Goal: Task Accomplishment & Management: Manage account settings

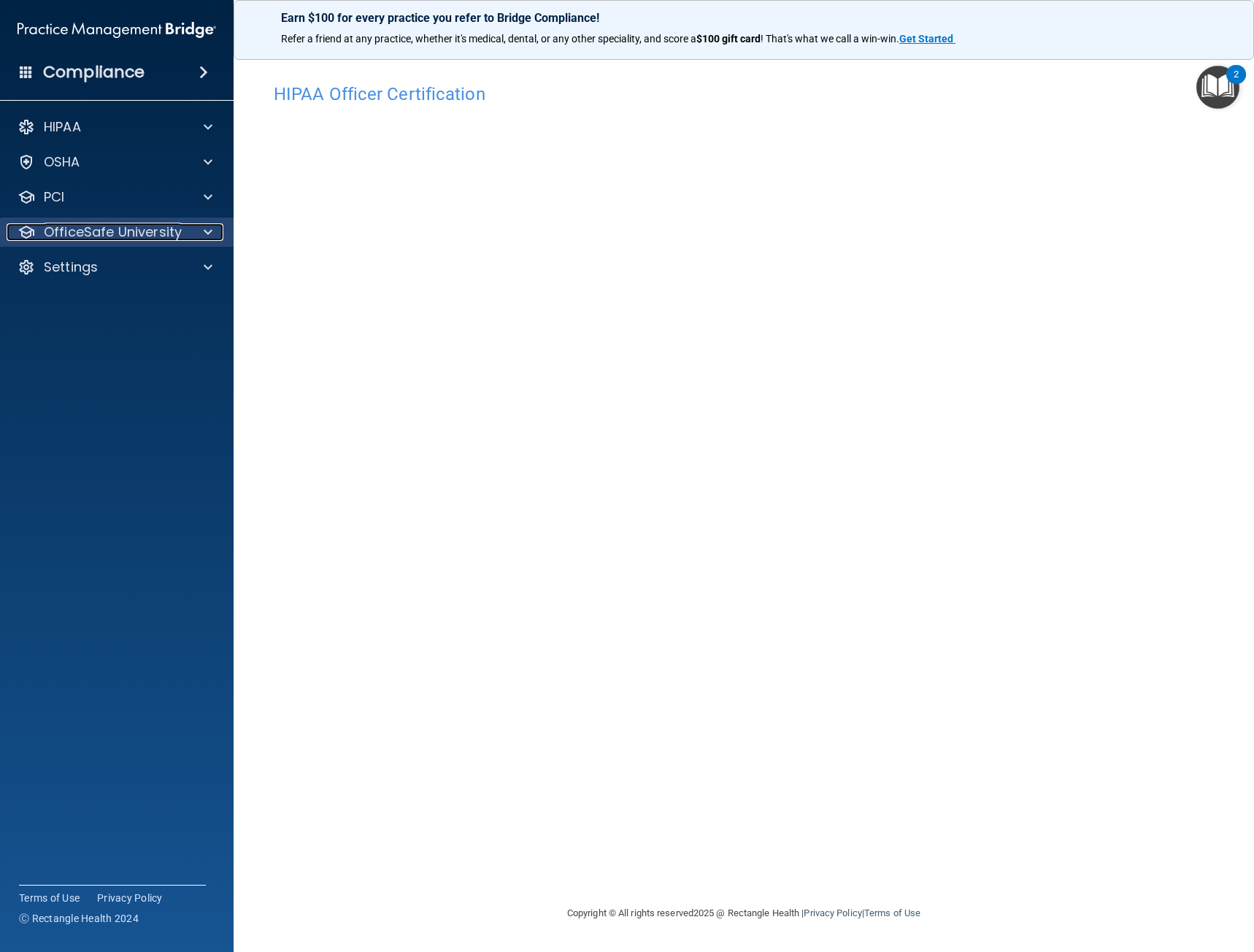
click at [113, 231] on p "OfficeSafe University" at bounding box center [113, 231] width 138 height 17
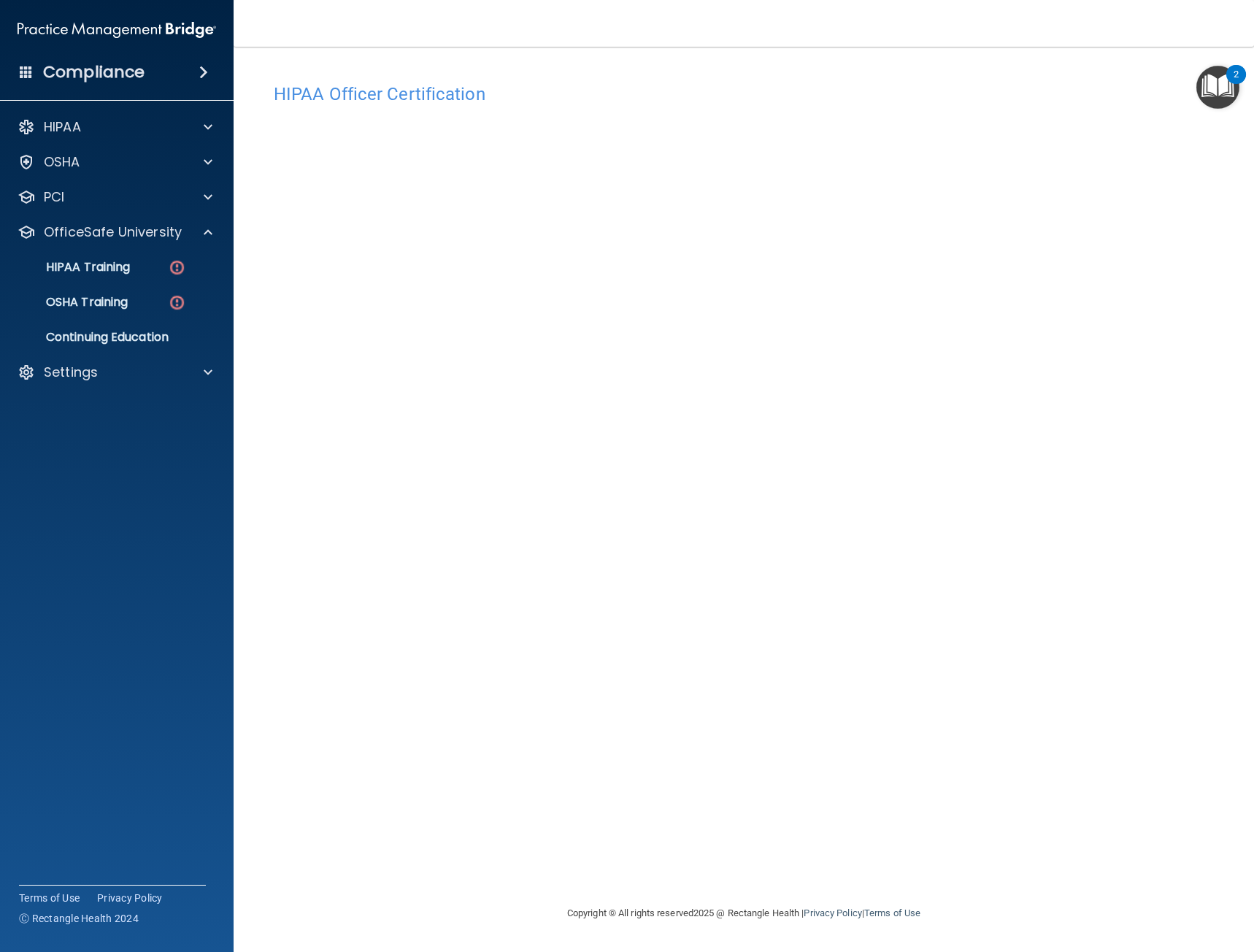
click at [152, 388] on div "HIPAA Documents and Policies Report an Incident Business Associates Emergency P…" at bounding box center [117, 253] width 234 height 292
click at [146, 373] on div "Settings" at bounding box center [97, 372] width 181 height 17
click at [82, 443] on p "My Users" at bounding box center [109, 443] width 199 height 15
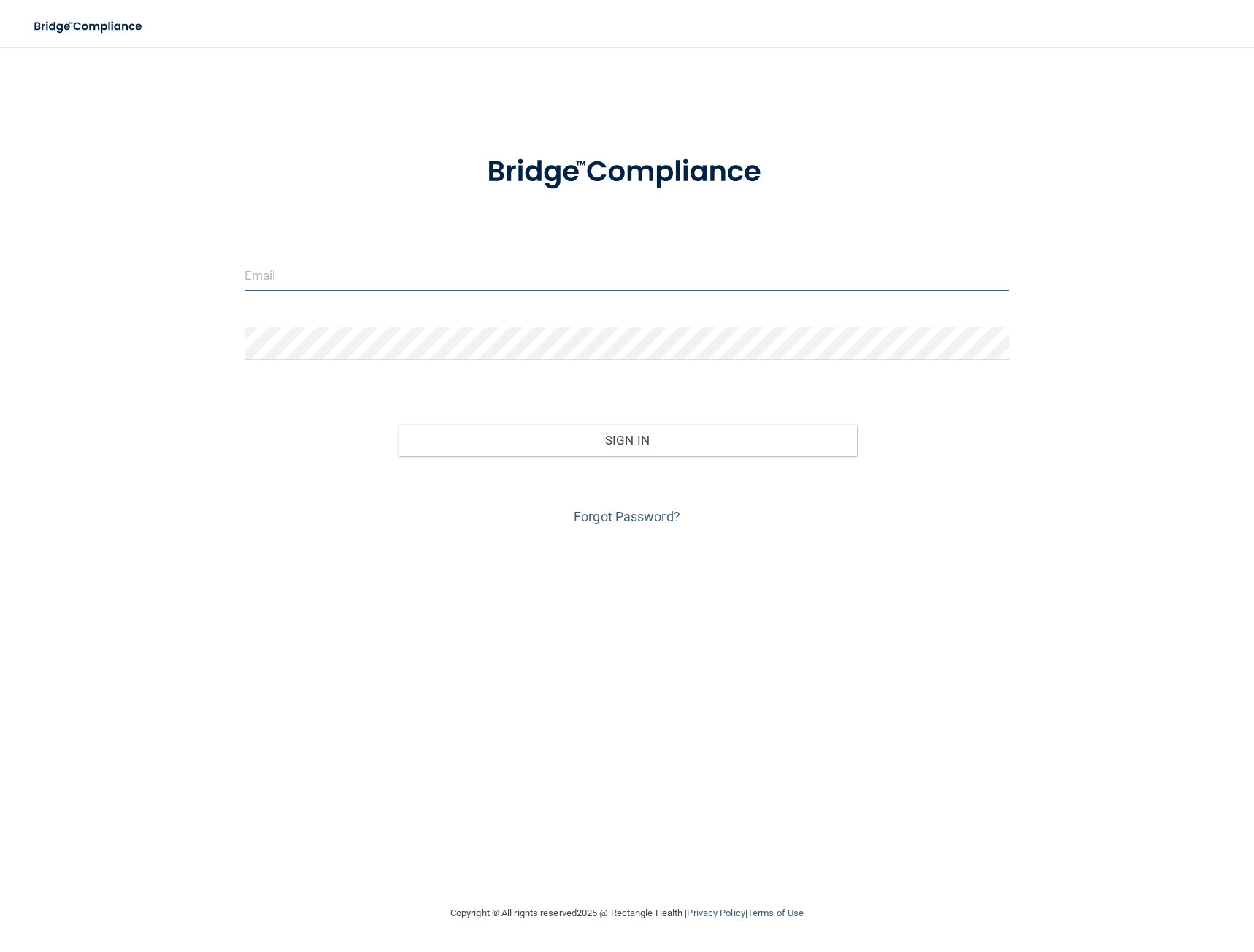
click at [383, 278] on input "email" at bounding box center [627, 275] width 765 height 33
type input "[EMAIL_ADDRESS][DOMAIN_NAME]"
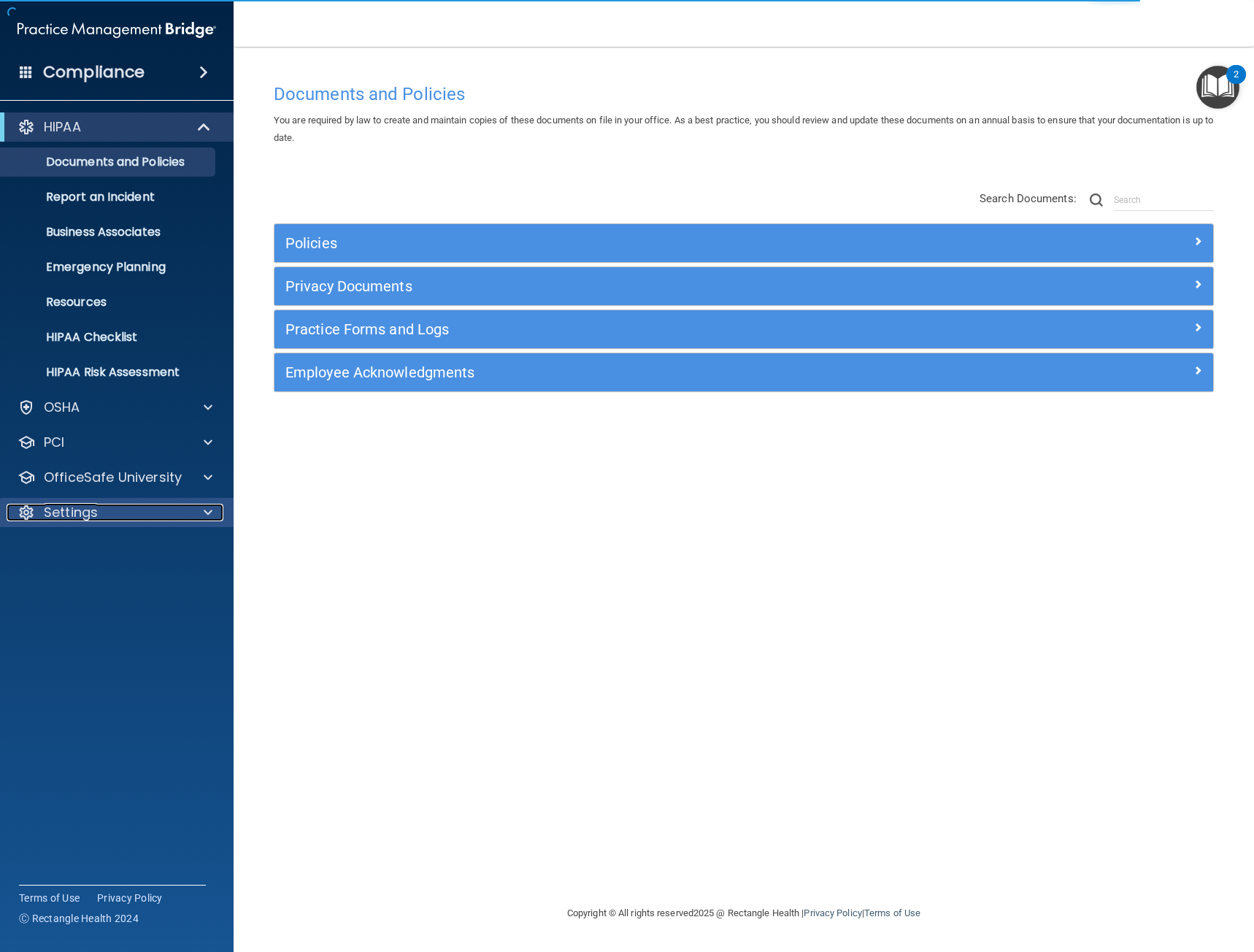
click at [108, 510] on div "Settings" at bounding box center [97, 512] width 181 height 17
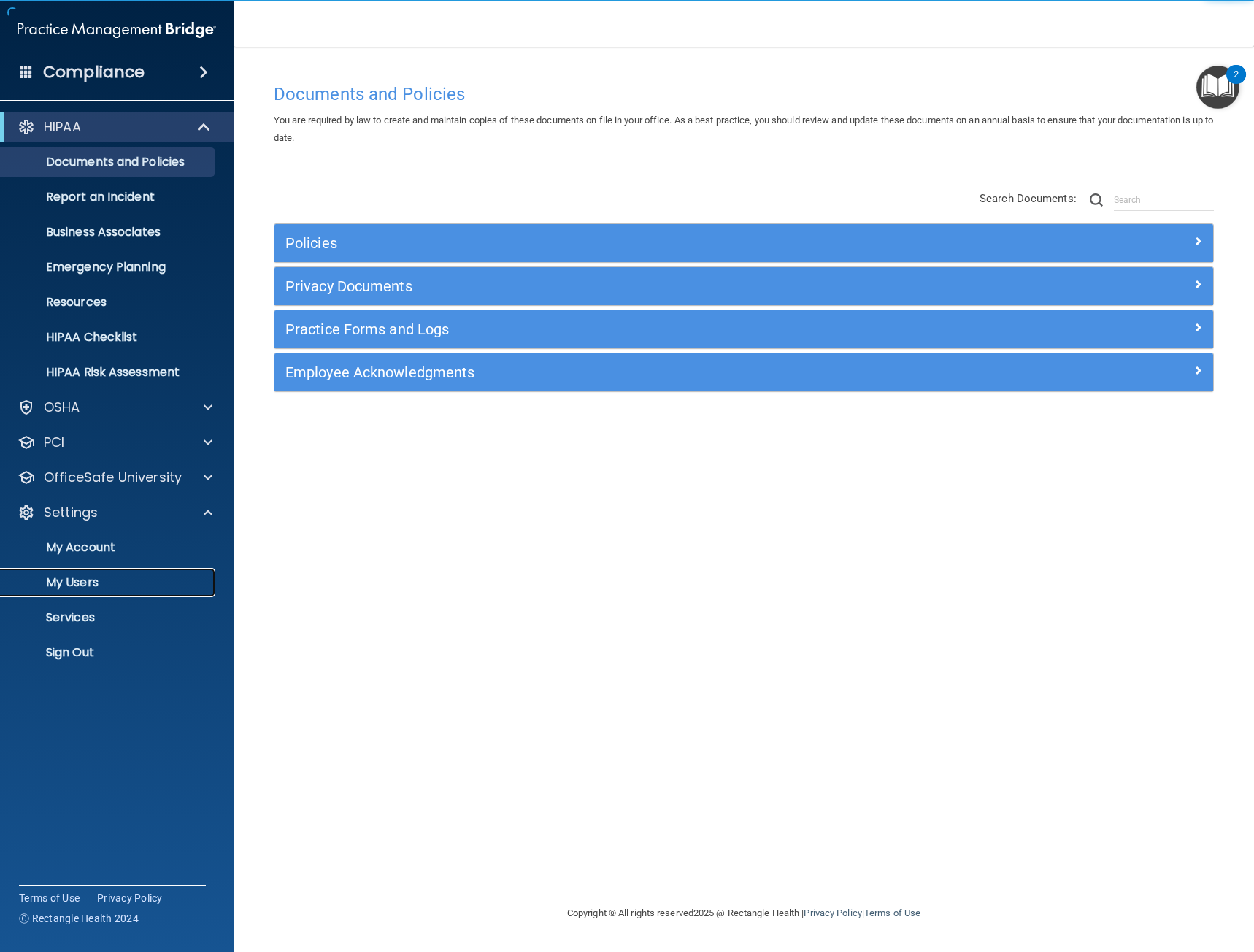
click at [101, 589] on p "My Users" at bounding box center [109, 583] width 199 height 15
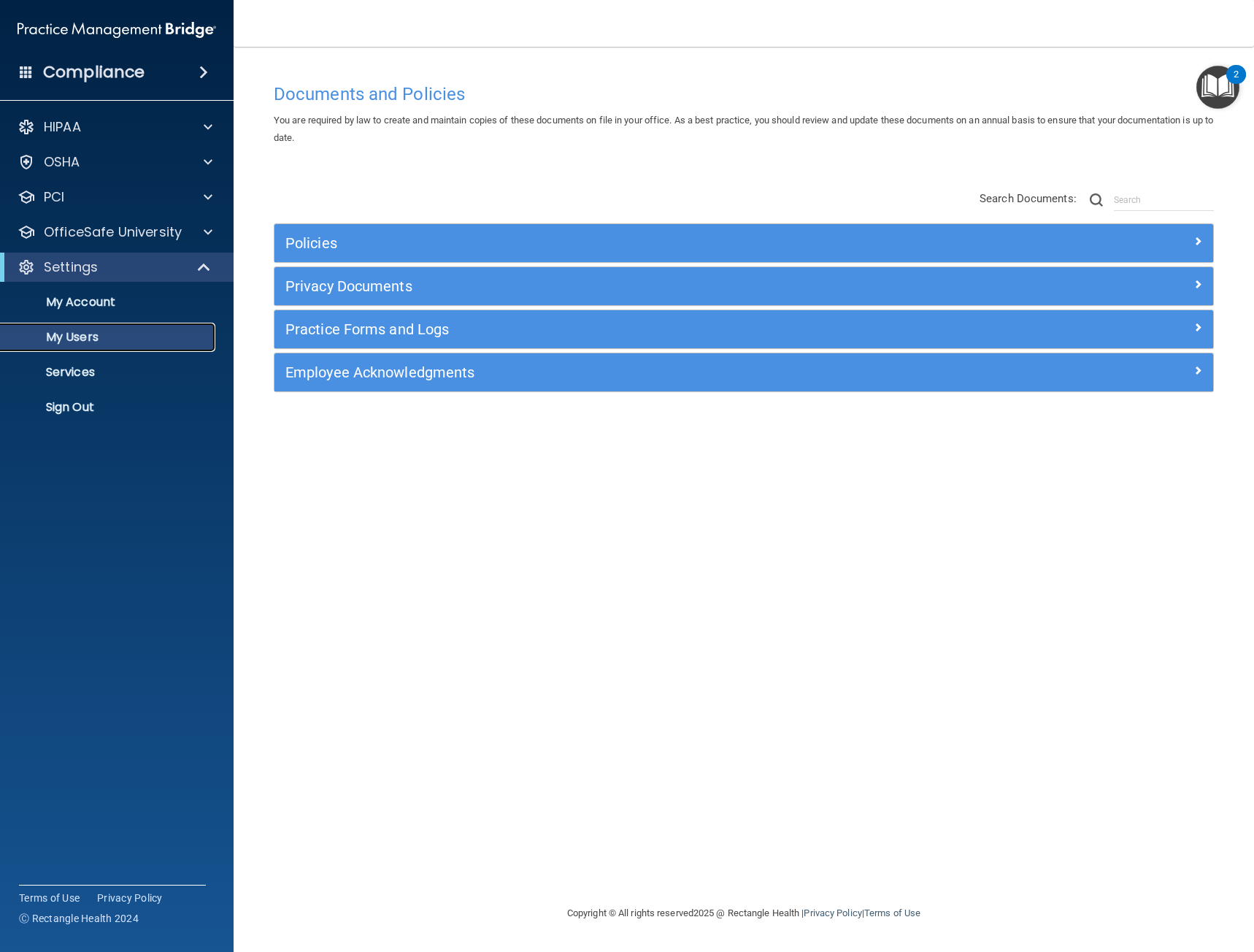
select select "20"
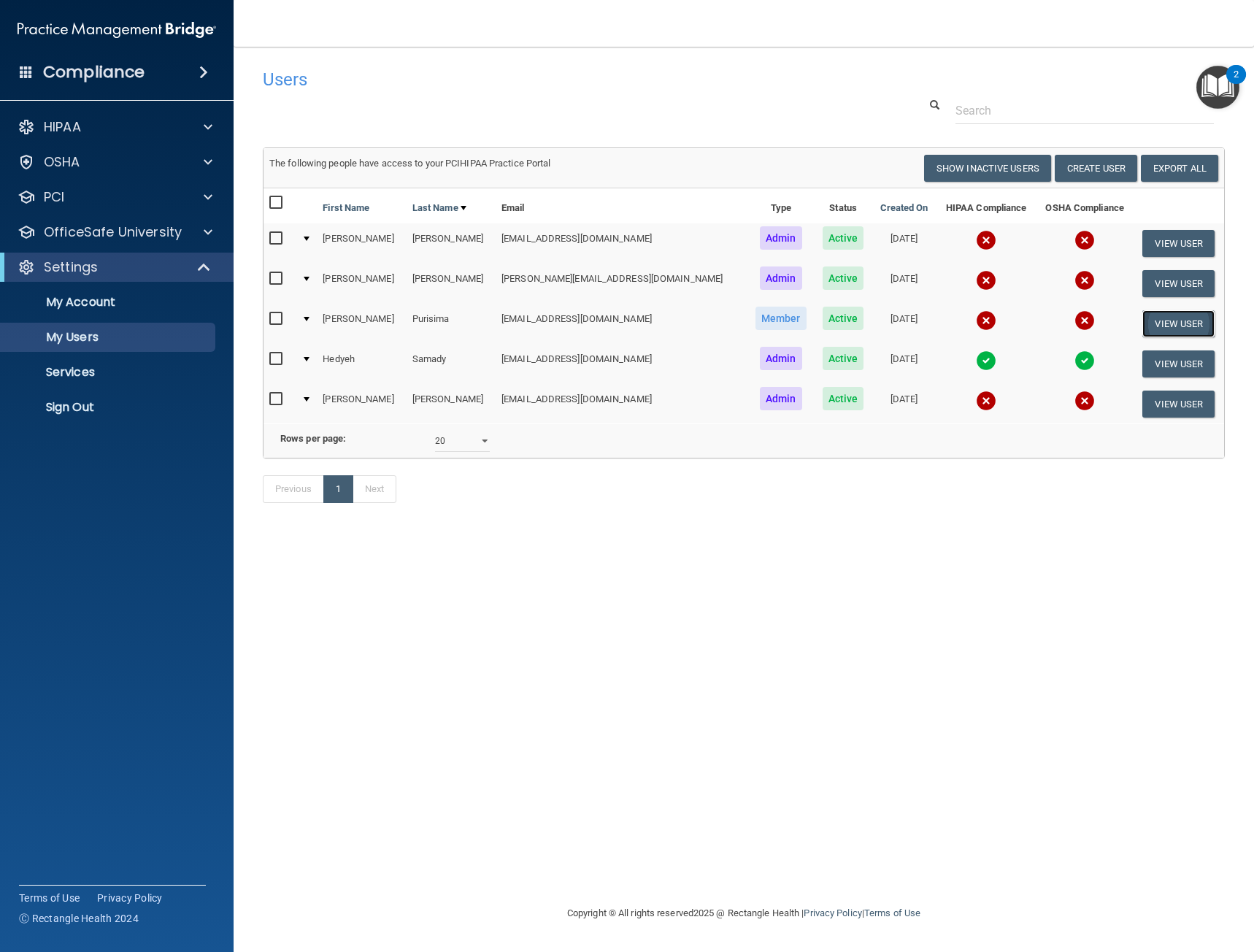
click at [1179, 324] on button "View User" at bounding box center [1178, 324] width 73 height 27
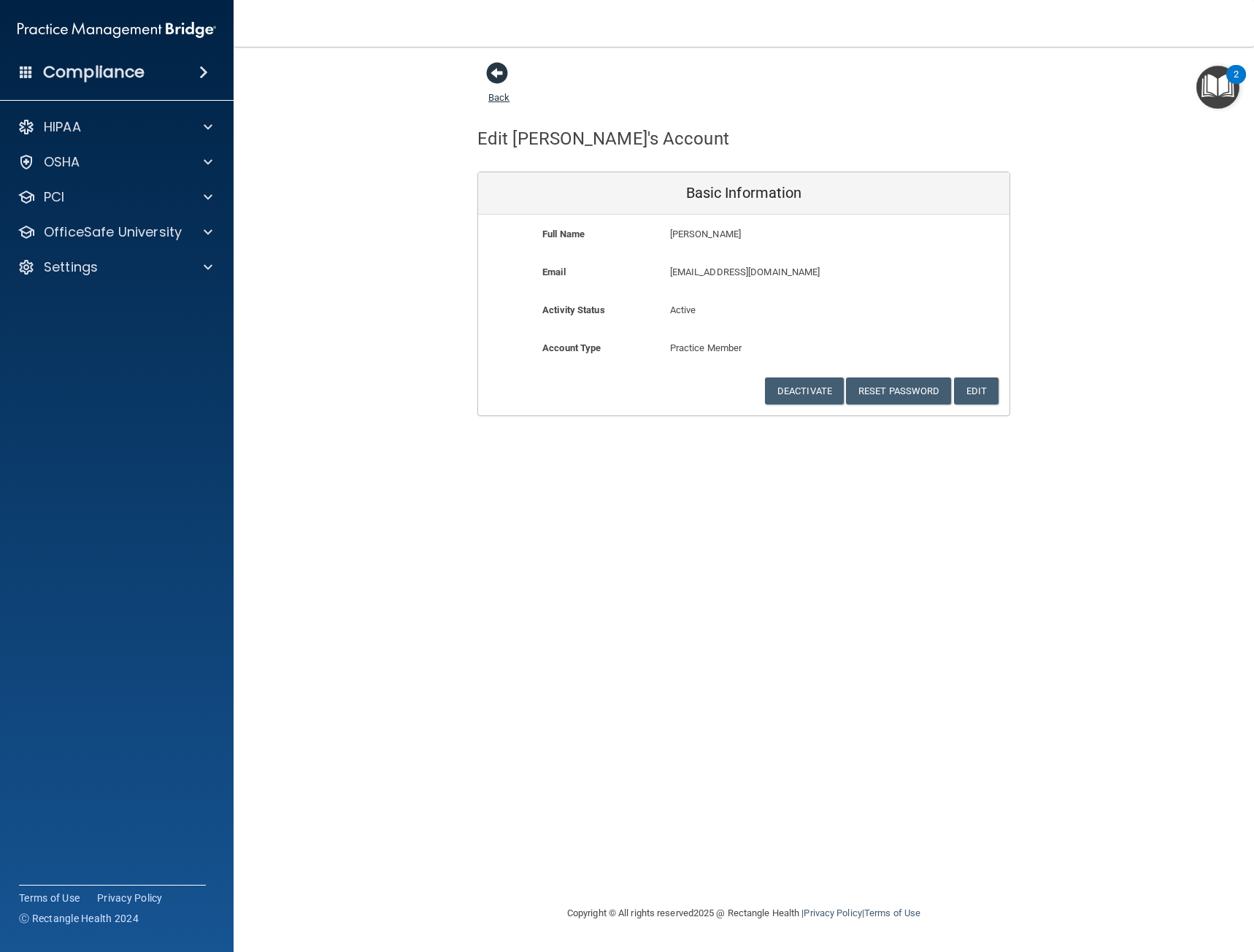
click at [504, 78] on span at bounding box center [497, 73] width 22 height 22
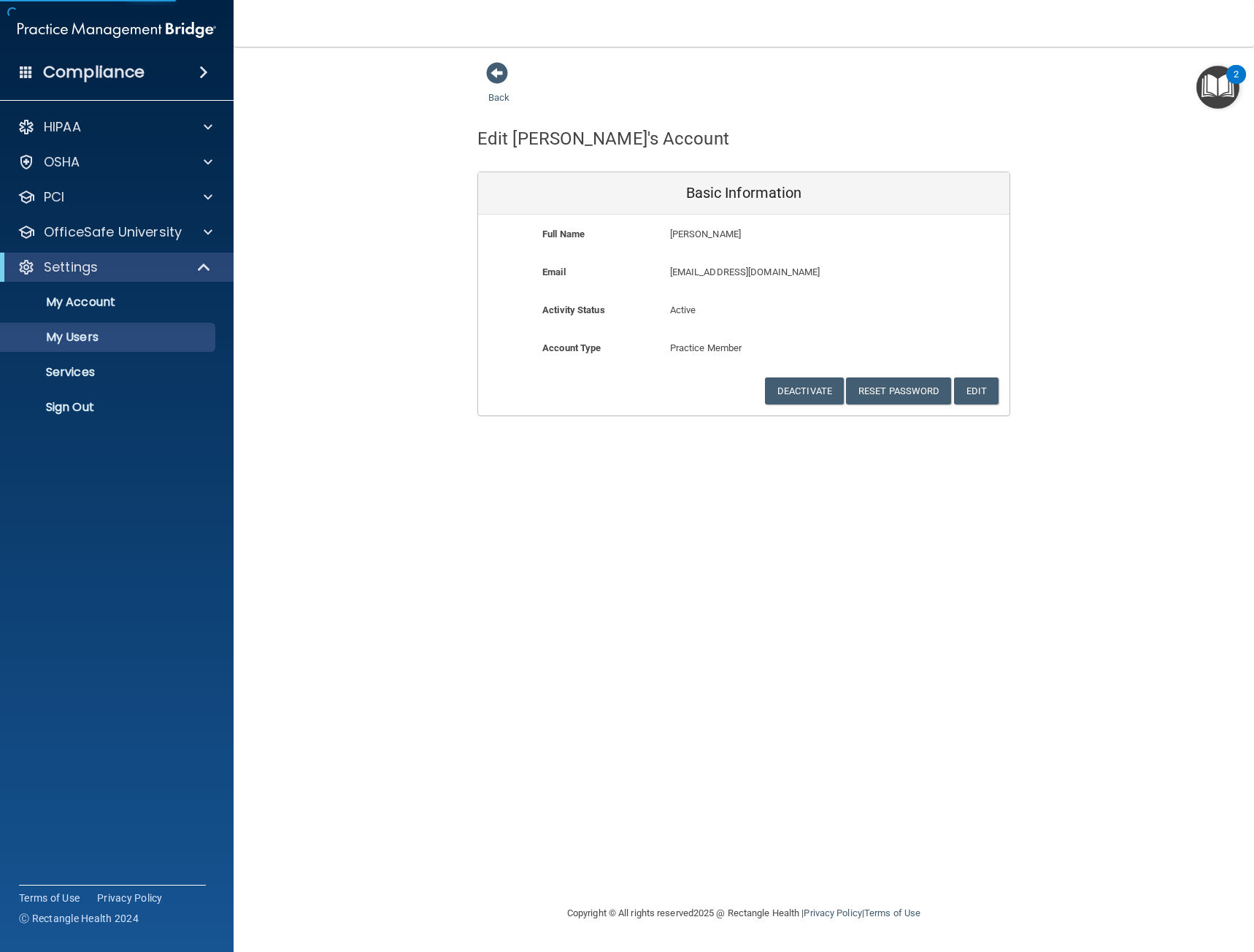
select select "20"
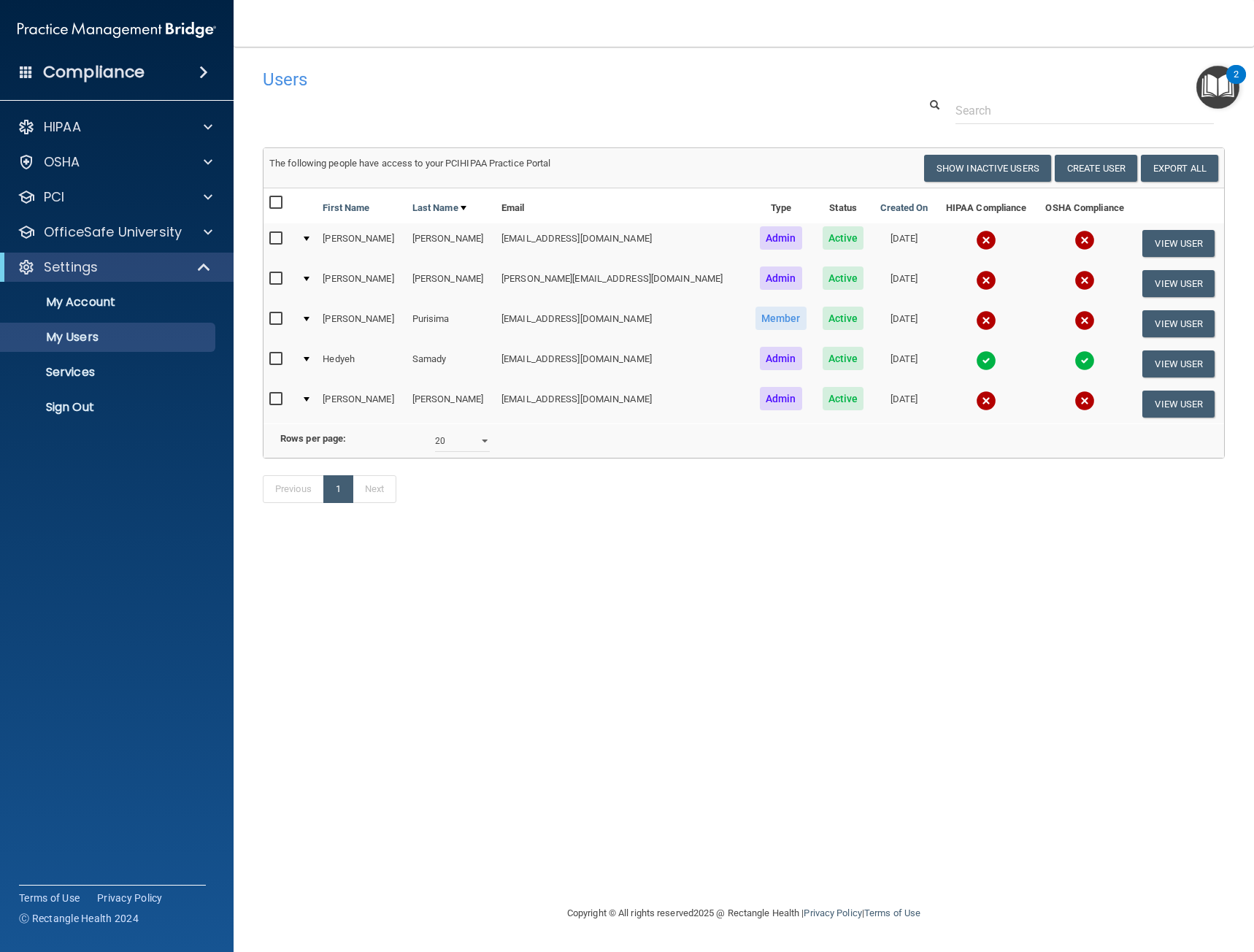
click at [317, 324] on td at bounding box center [307, 323] width 21 height 40
click at [312, 316] on td at bounding box center [307, 323] width 21 height 40
drag, startPoint x: 269, startPoint y: 320, endPoint x: 307, endPoint y: 317, distance: 38.1
click at [274, 320] on input "checkbox" at bounding box center [277, 319] width 17 height 11
checkbox input "true"
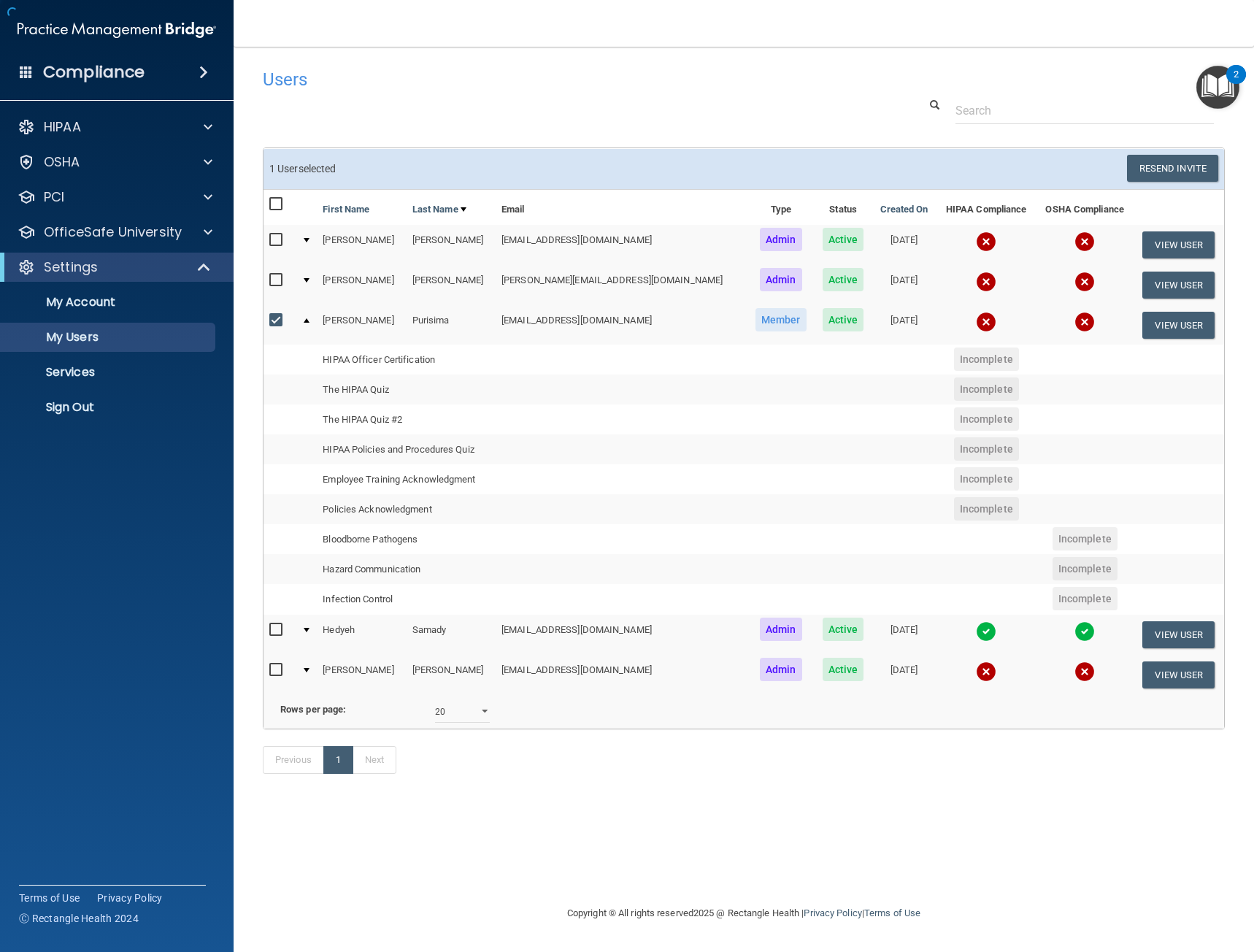
click at [310, 320] on div at bounding box center [306, 320] width 6 height 4
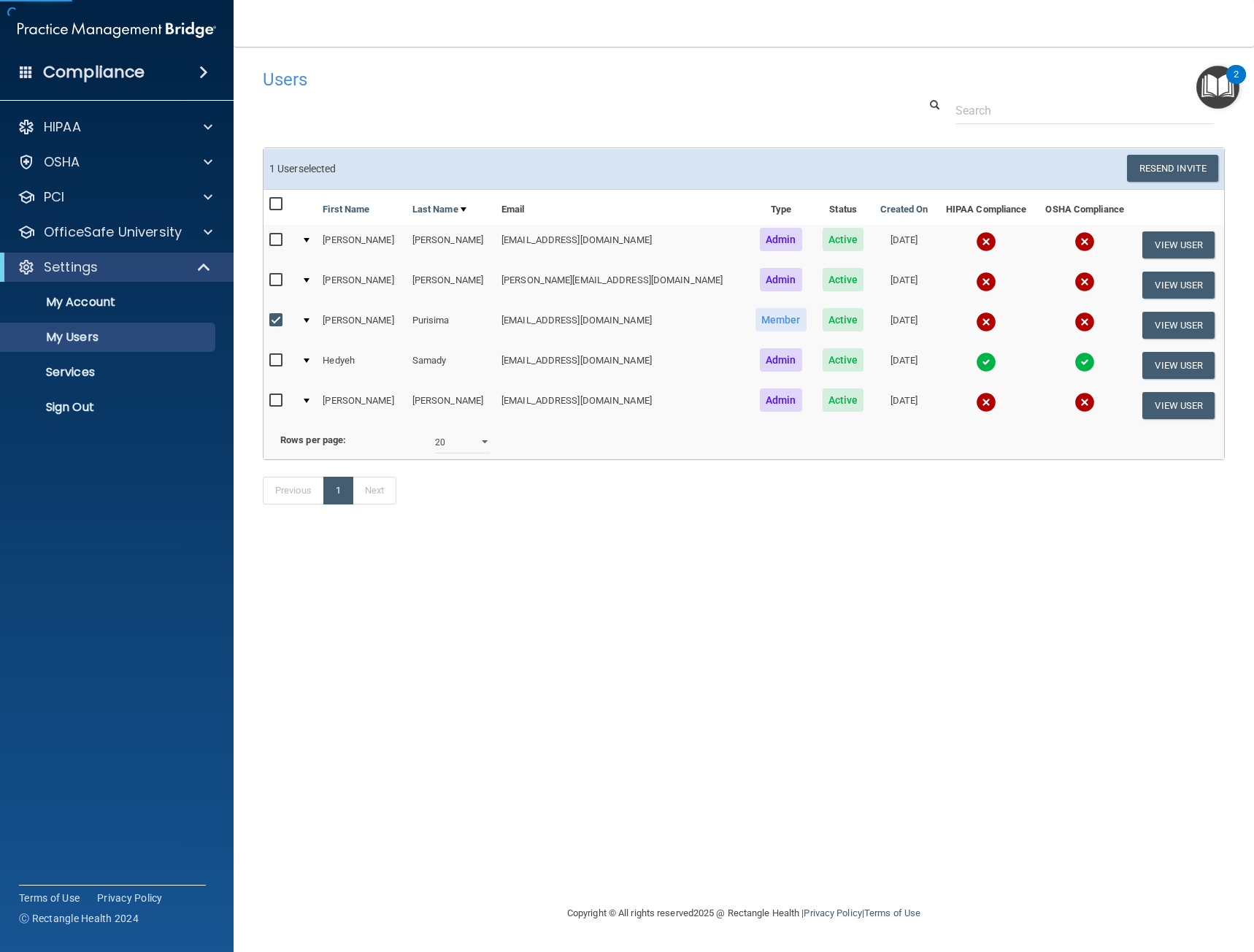
click at [310, 320] on div at bounding box center [306, 320] width 6 height 4
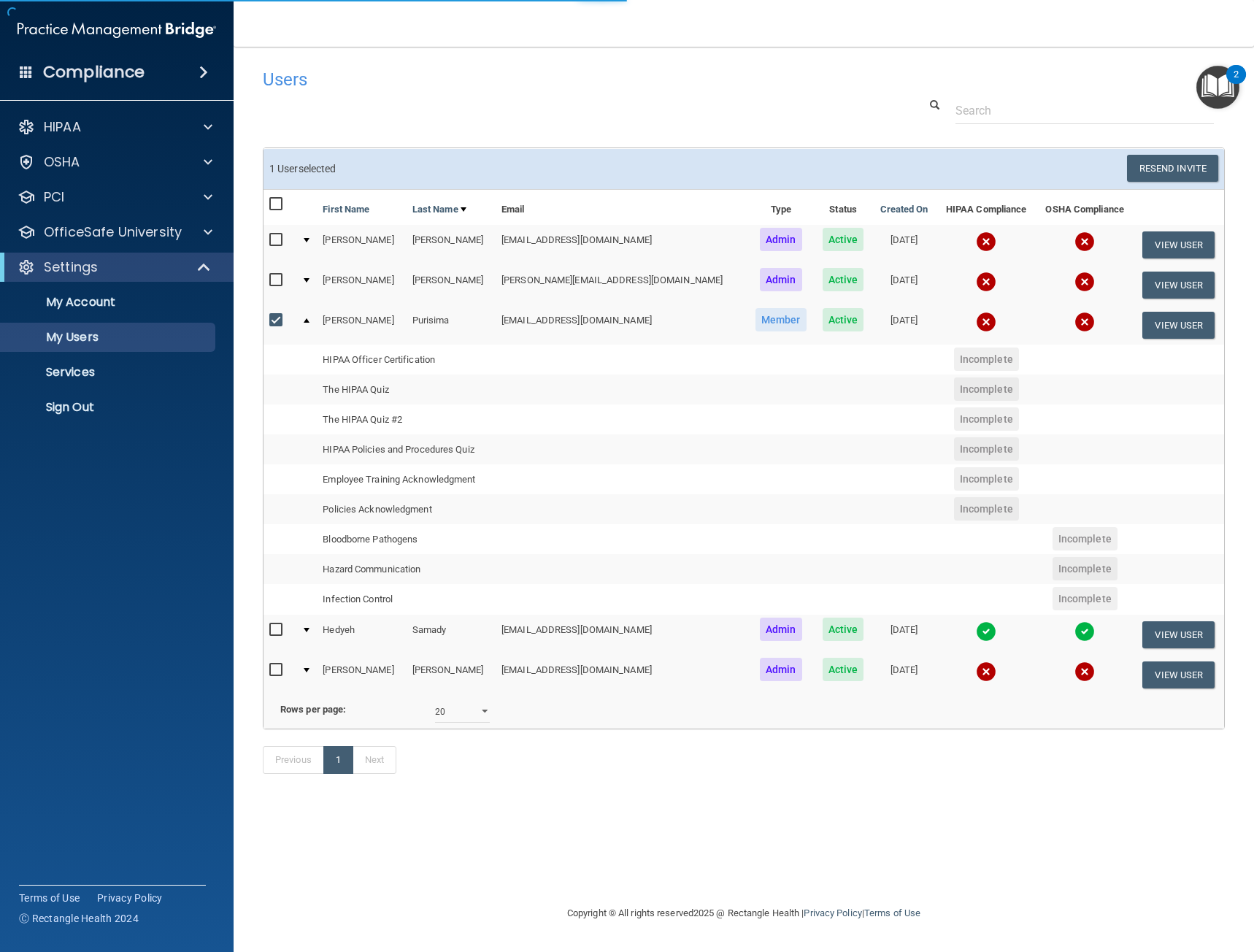
click at [310, 320] on div at bounding box center [306, 320] width 6 height 4
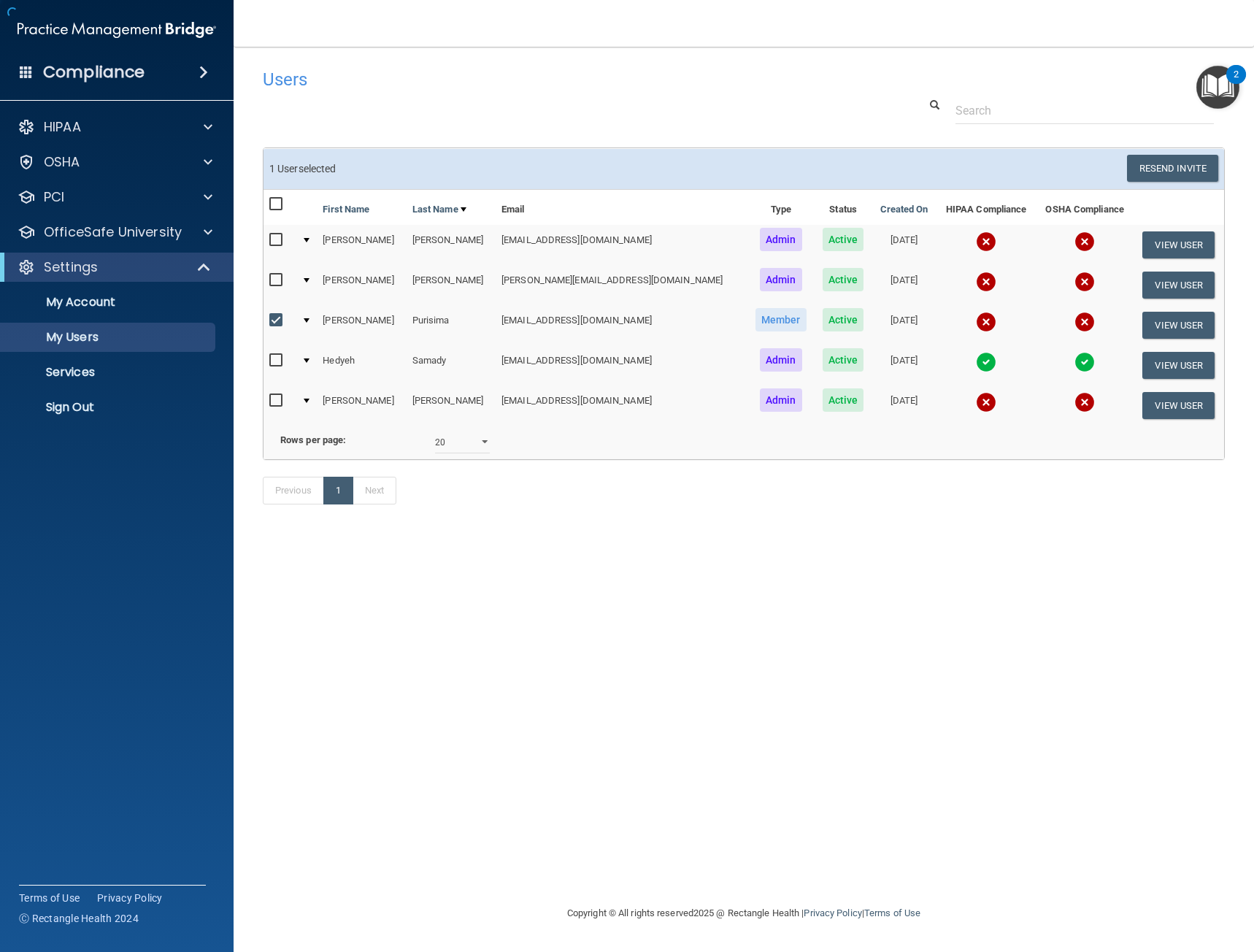
click at [310, 320] on div at bounding box center [306, 320] width 6 height 4
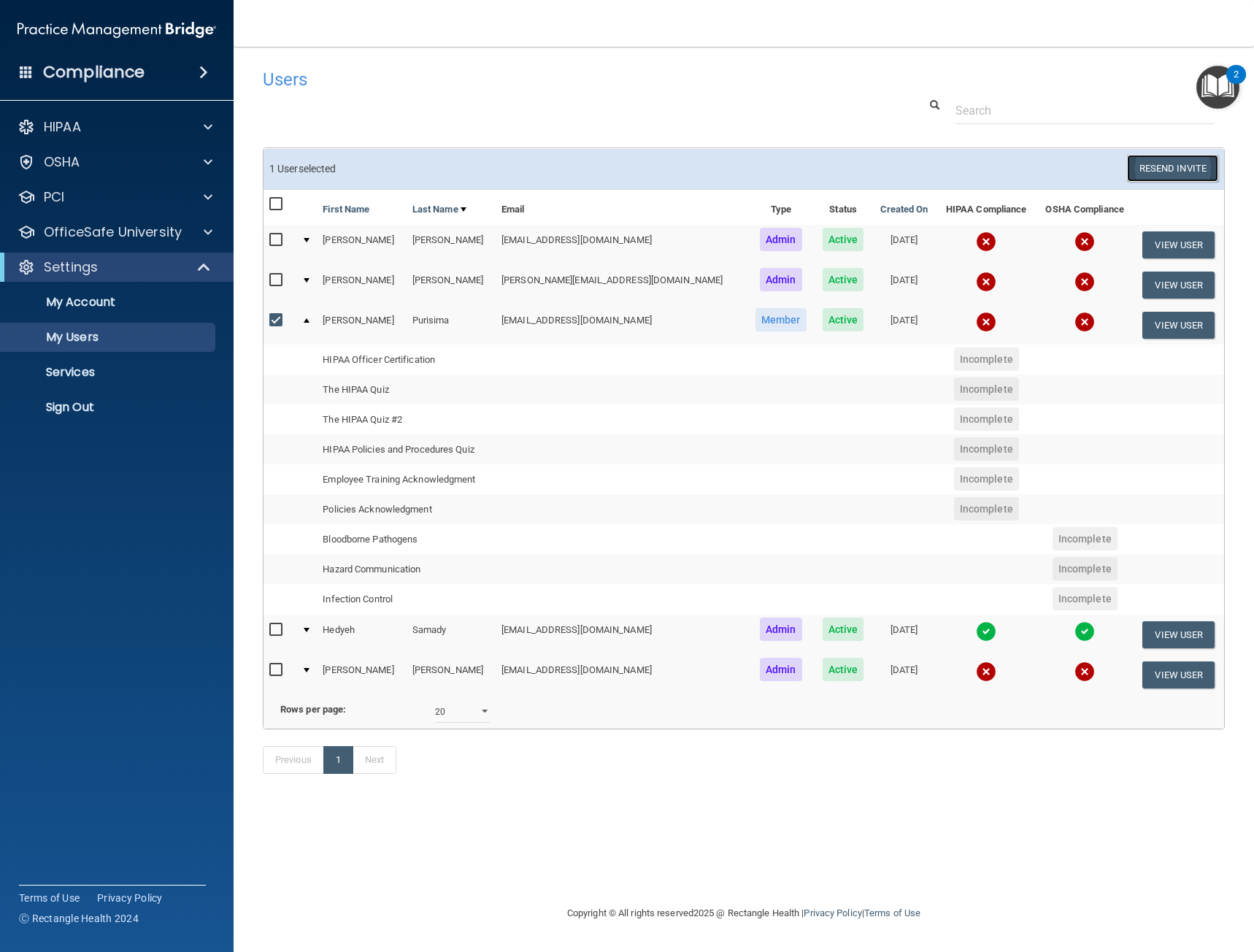
click at [1176, 170] on button "Resend Invite" at bounding box center [1172, 168] width 91 height 27
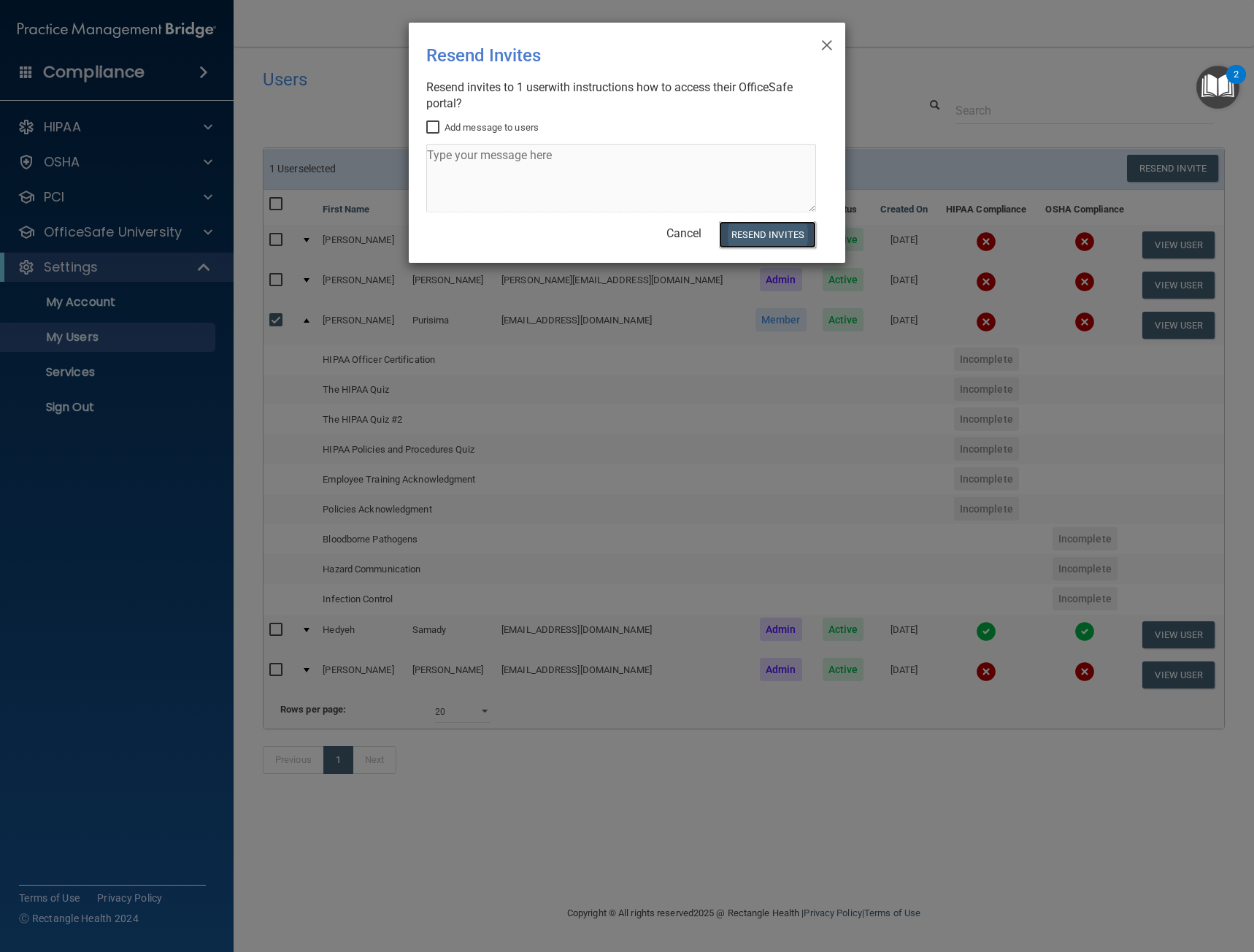
click at [766, 228] on button "Resend Invites" at bounding box center [767, 234] width 97 height 27
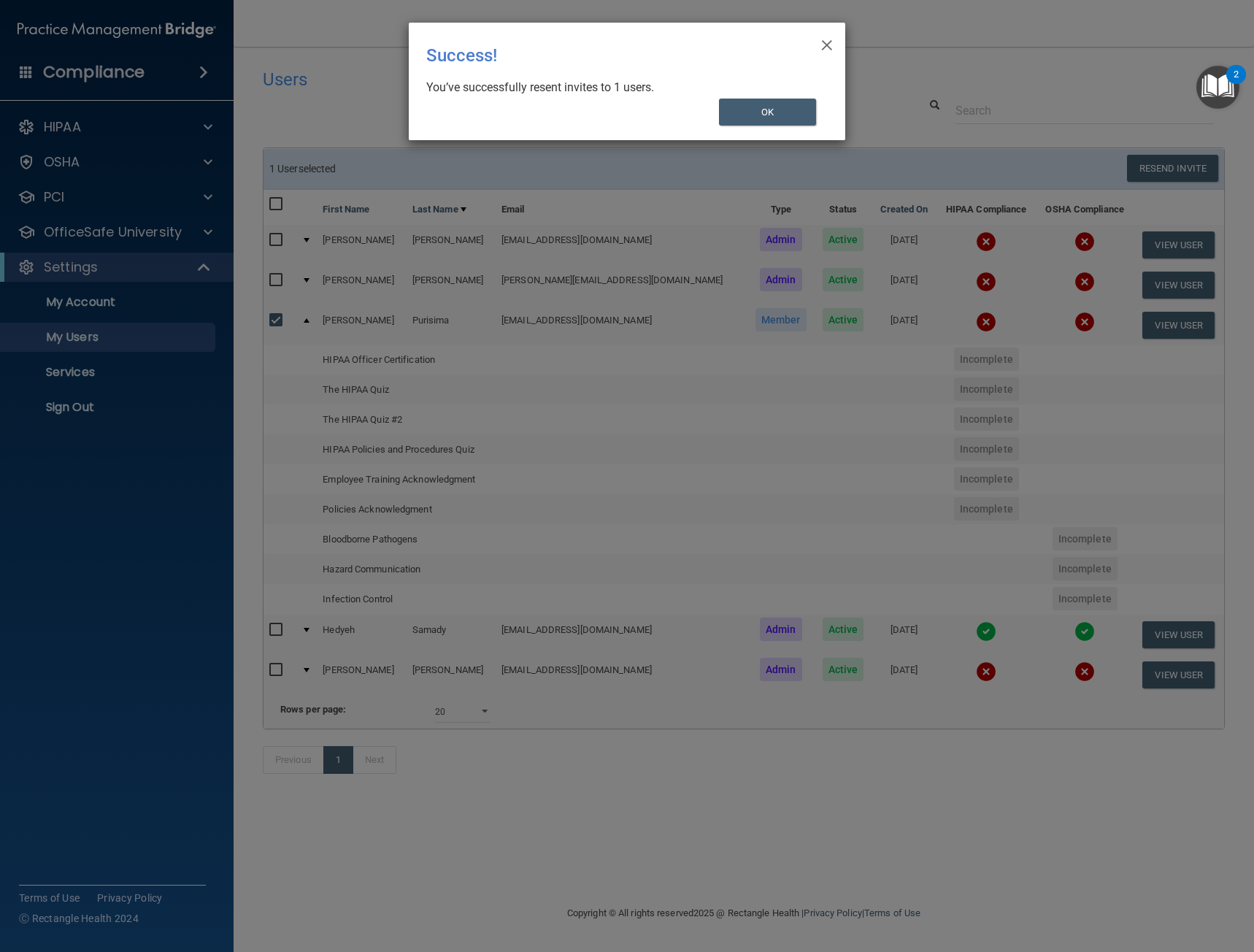
click at [442, 687] on div "× Close Success! You’ve successfully resent invites to 1 users. OK" at bounding box center [627, 476] width 1254 height 952
